Goal: Task Accomplishment & Management: Manage account settings

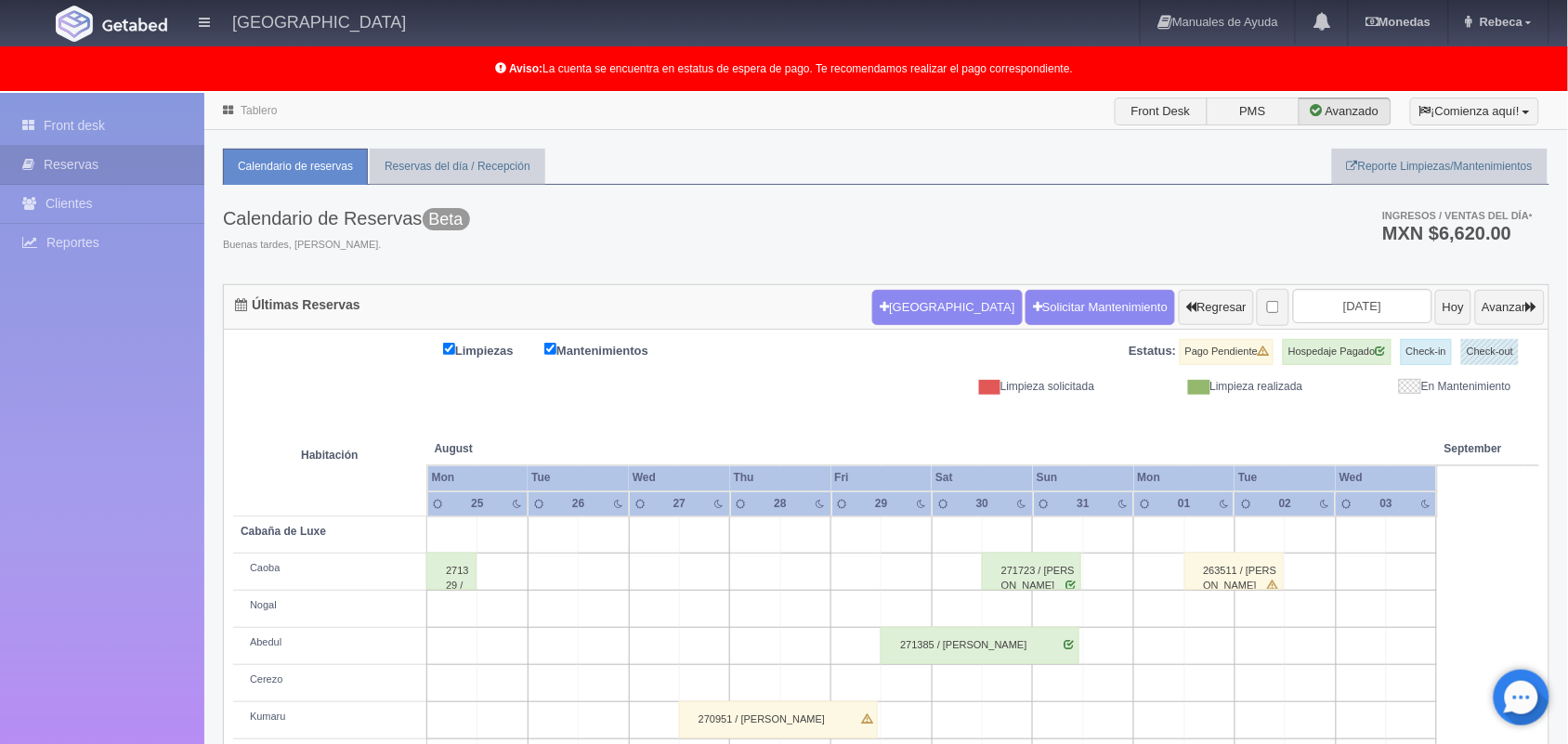
click at [248, 104] on link "Tablero" at bounding box center [258, 111] width 36 height 13
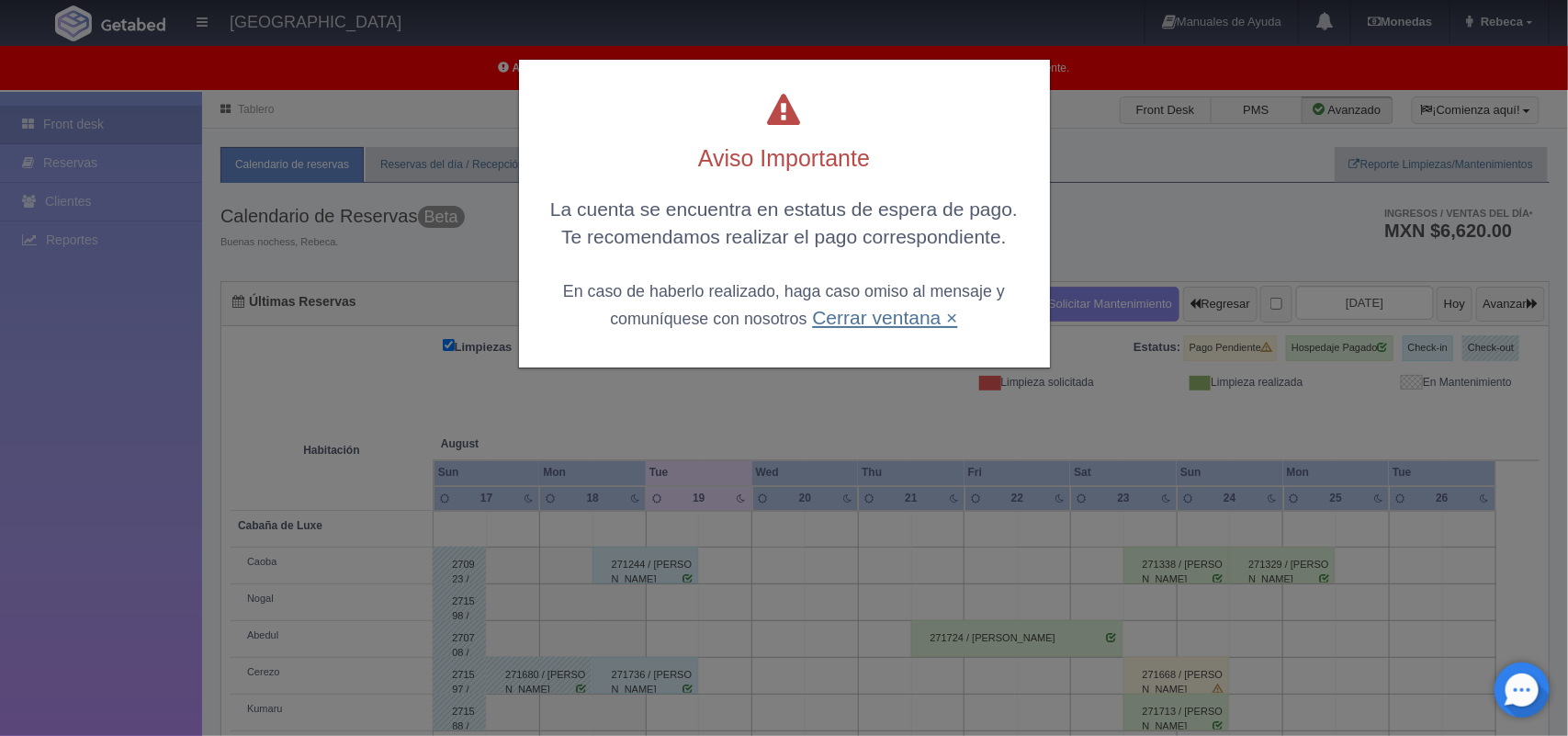
click at [851, 319] on link "Cerrar ventana ×" at bounding box center [884, 317] width 145 height 22
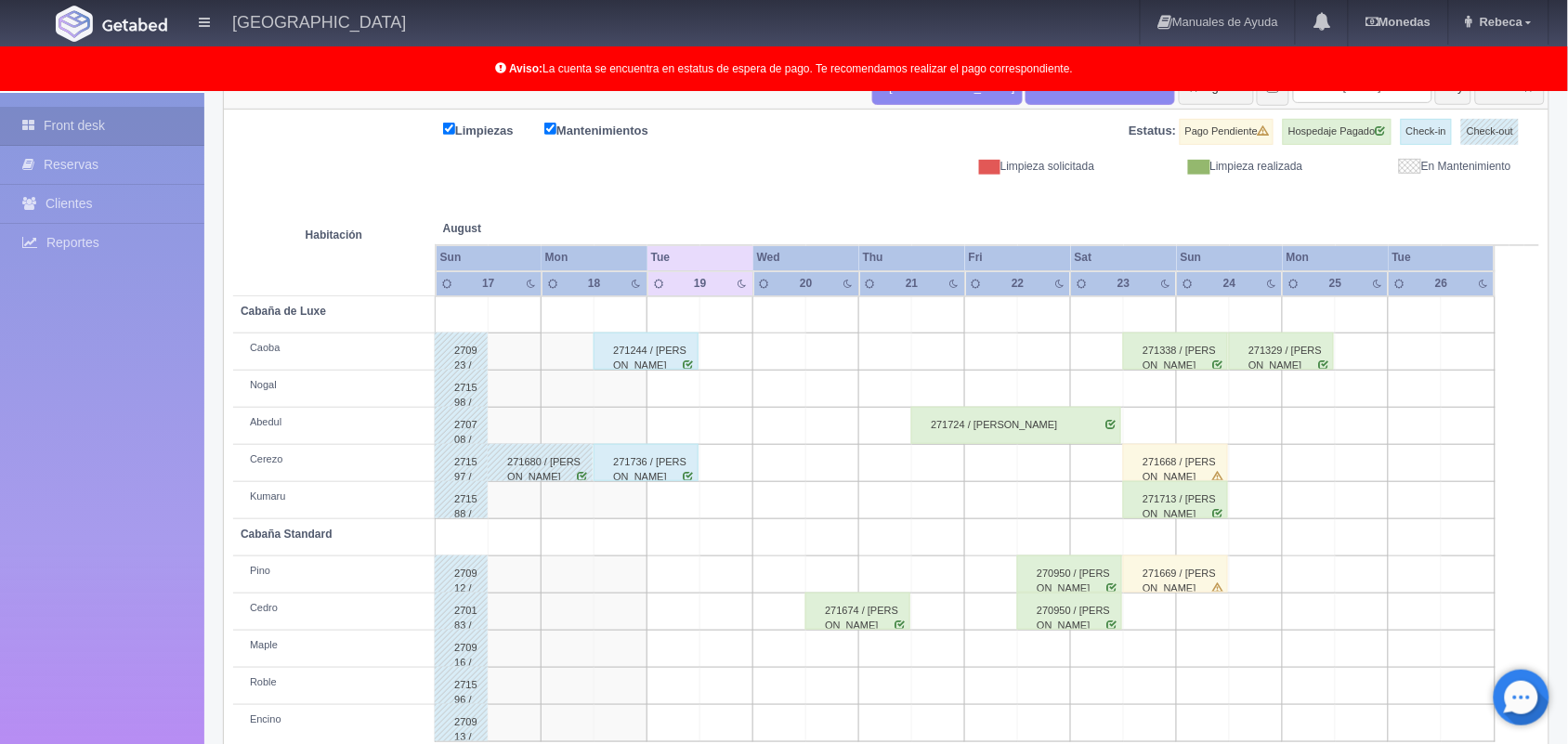
scroll to position [258, 0]
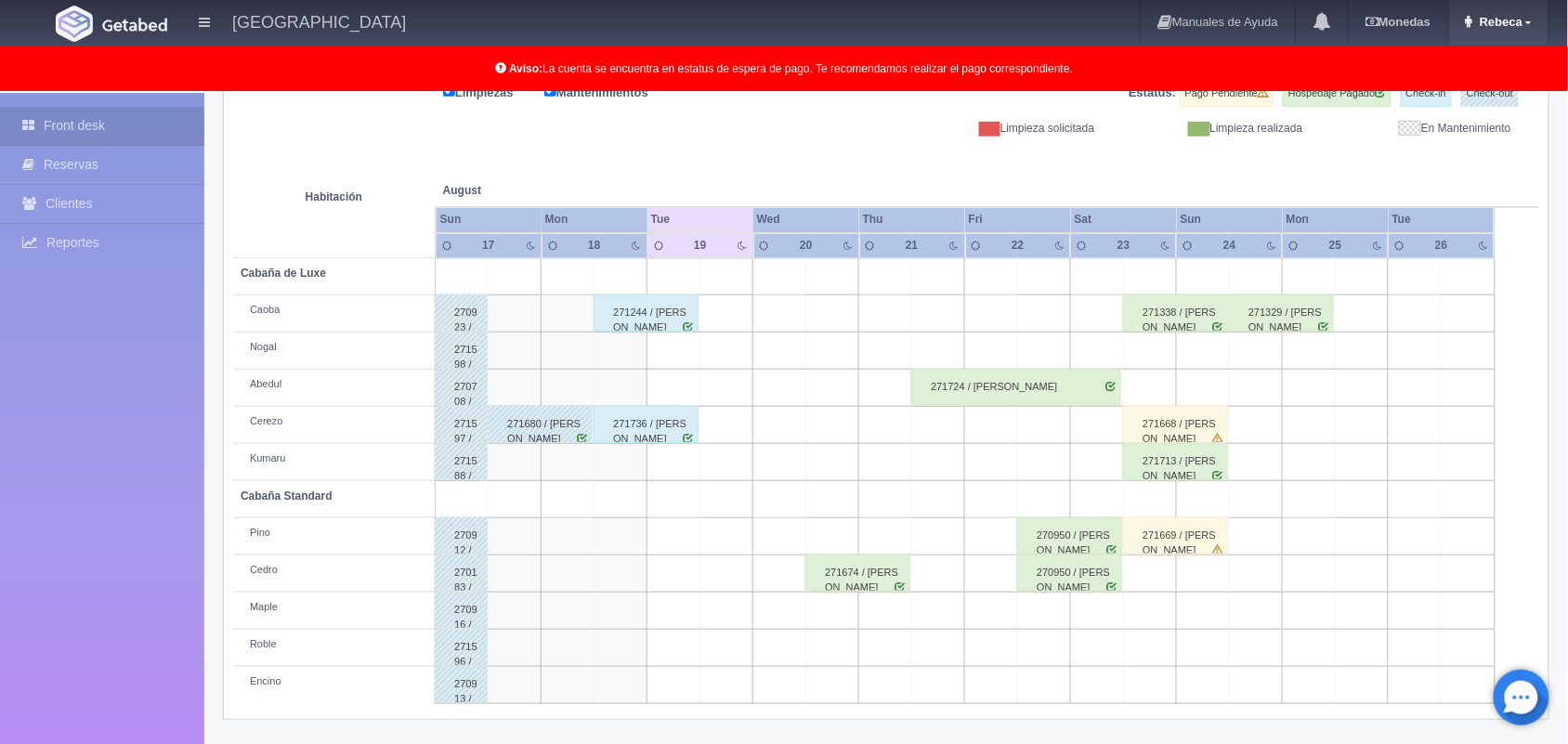
click at [1515, 26] on span "Rebeca" at bounding box center [1498, 22] width 47 height 14
click at [1468, 95] on link "Salir / Log Out" at bounding box center [1473, 88] width 147 height 24
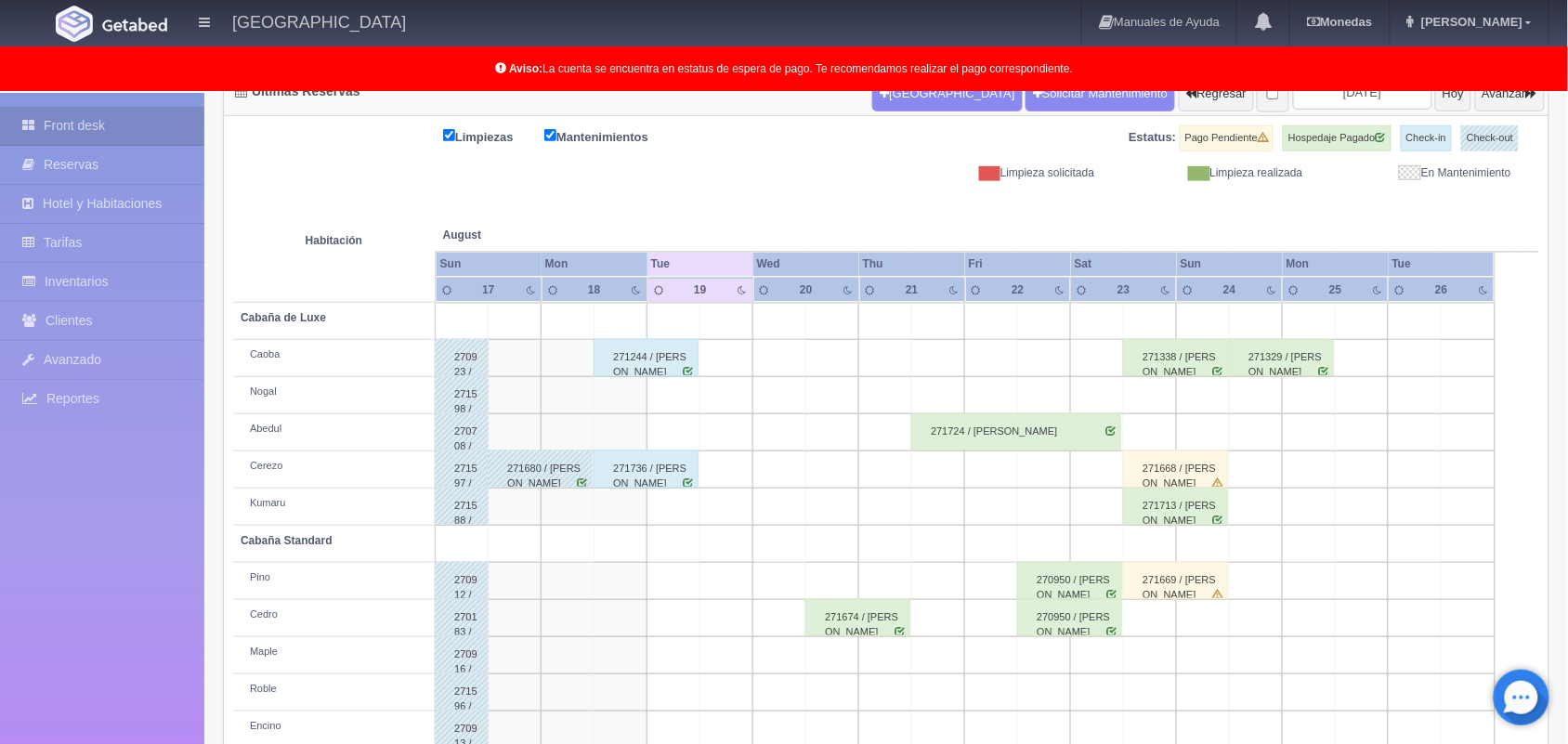
scroll to position [258, 0]
